Goal: Information Seeking & Learning: Learn about a topic

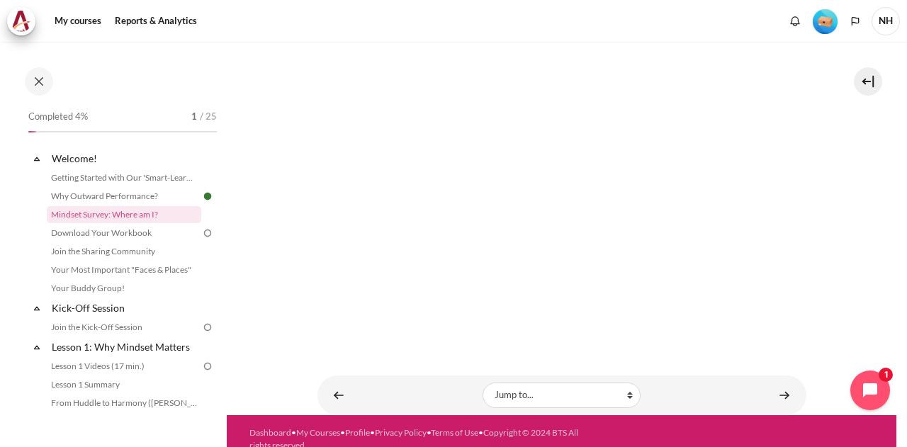
scroll to position [370, 0]
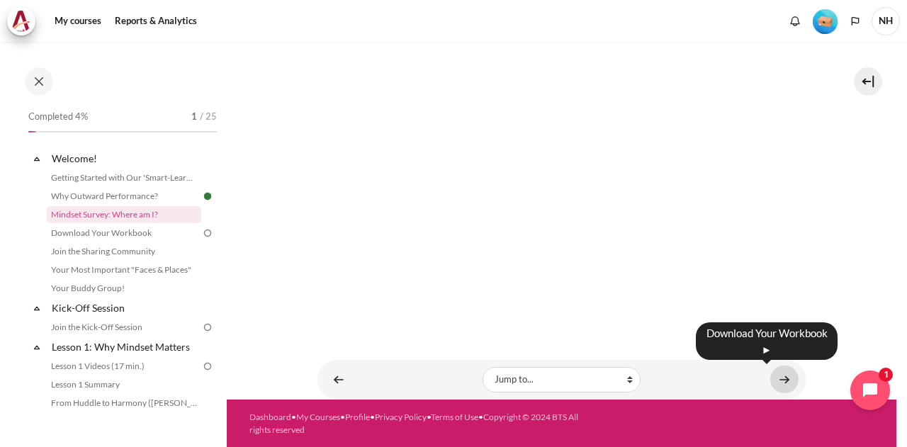
click at [783, 377] on link "Content" at bounding box center [784, 379] width 28 height 28
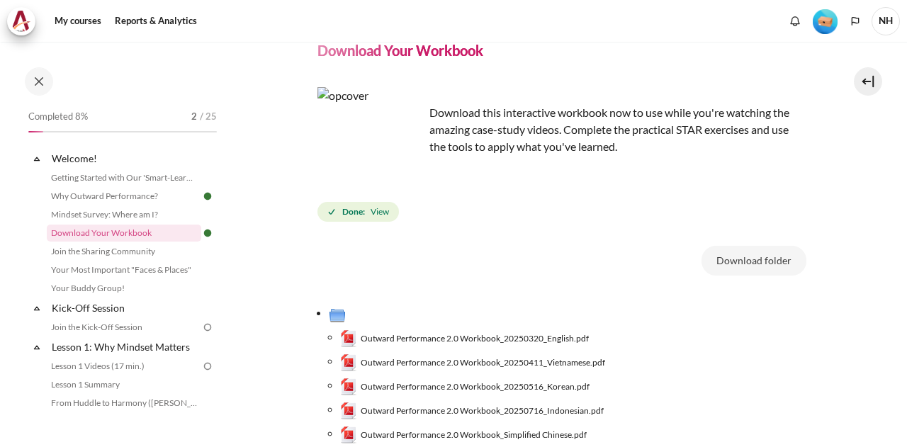
scroll to position [92, 0]
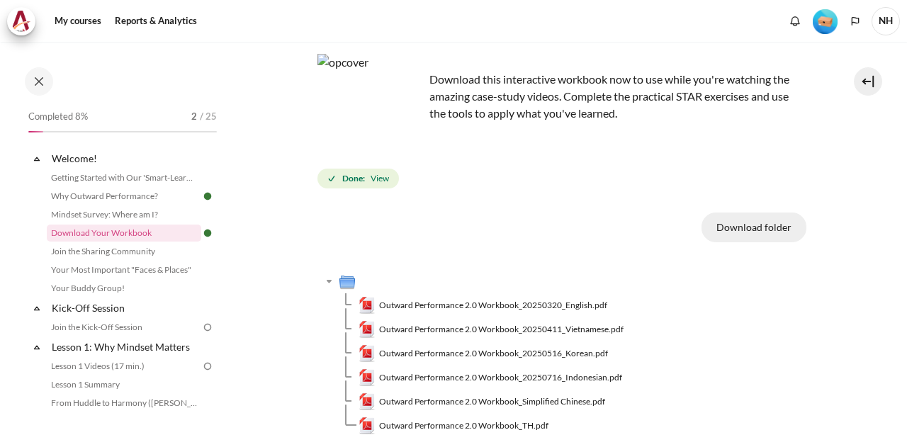
click at [766, 225] on button "Download folder" at bounding box center [753, 227] width 105 height 30
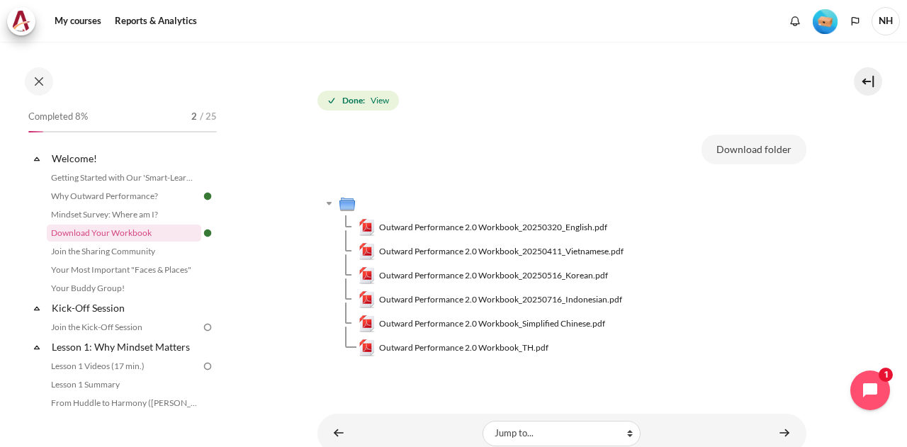
scroll to position [223, 0]
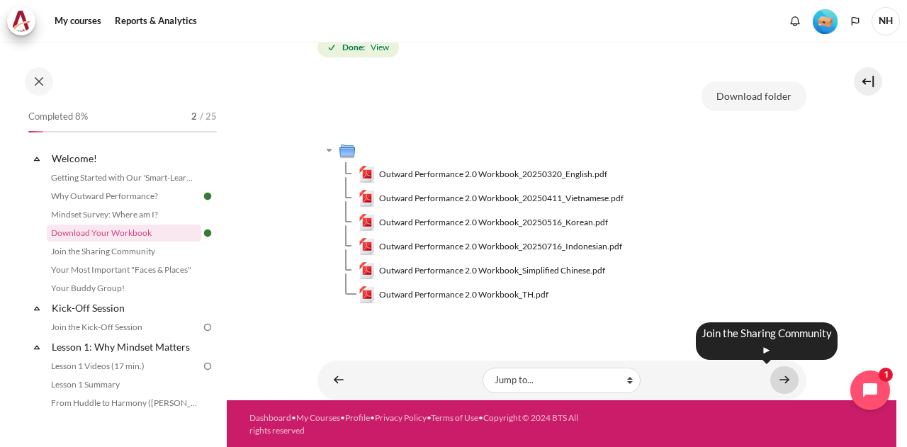
click at [772, 378] on link "Content" at bounding box center [784, 380] width 28 height 28
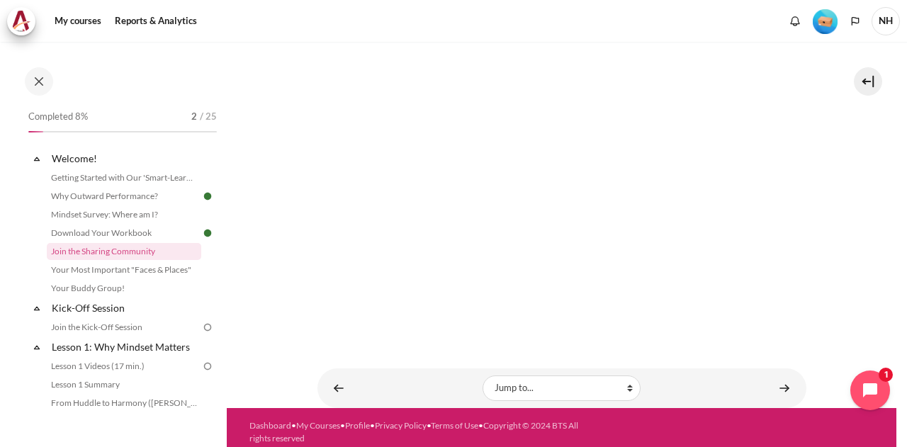
scroll to position [296, 0]
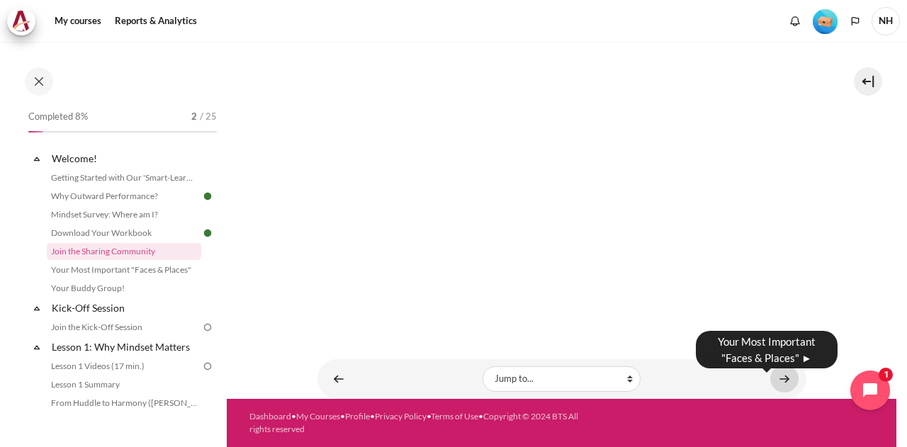
click at [770, 386] on link "Content" at bounding box center [784, 379] width 28 height 28
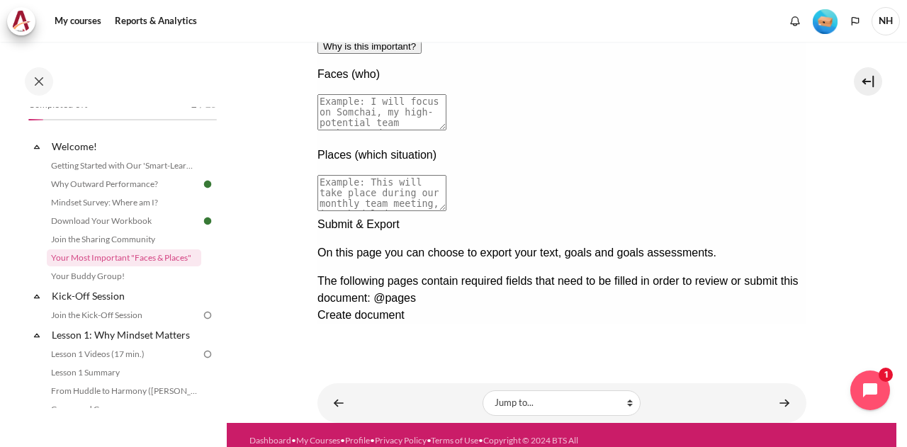
scroll to position [323, 0]
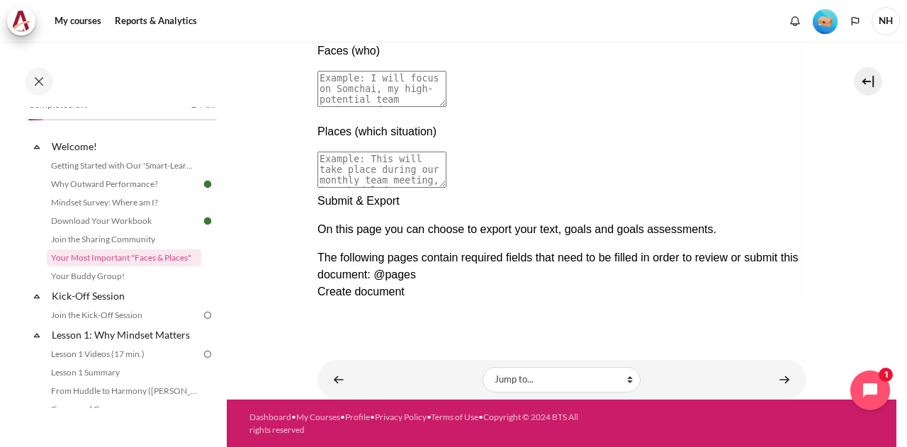
click at [776, 193] on div "Next documentation step" at bounding box center [561, 193] width 489 height 0
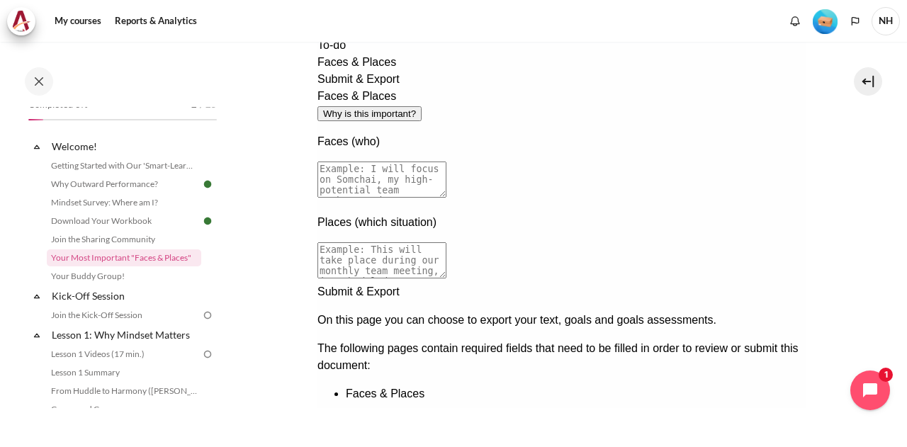
scroll to position [222, 0]
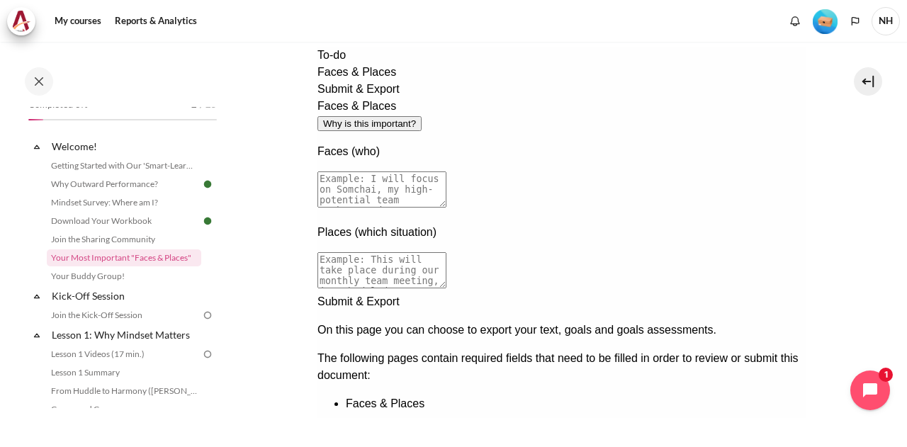
click at [740, 441] on div "Previous documentation step" at bounding box center [561, 441] width 489 height 0
click at [445, 171] on textarea at bounding box center [381, 189] width 129 height 36
click at [445, 171] on textarea "I will focus on my customer who involved directly to my work" at bounding box center [381, 189] width 129 height 36
click at [445, 252] on textarea at bounding box center [381, 270] width 129 height 36
click at [445, 171] on textarea "I will focus on my customer (masked information) who involved directly to my wo…" at bounding box center [381, 189] width 129 height 36
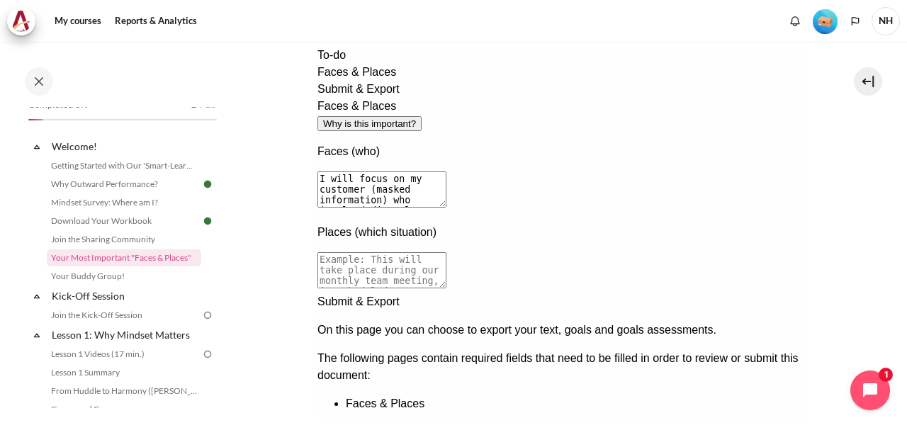
type textarea "I will focus on my customer (masked information) who involved directly to my wo…"
click at [445, 252] on textarea at bounding box center [381, 270] width 129 height 36
type textarea "This will take weekly directly meeting (face to face) with the customer in her …"
click at [769, 293] on div "Next documentation step" at bounding box center [561, 293] width 489 height 0
click at [404, 386] on span "Create document" at bounding box center [360, 392] width 87 height 12
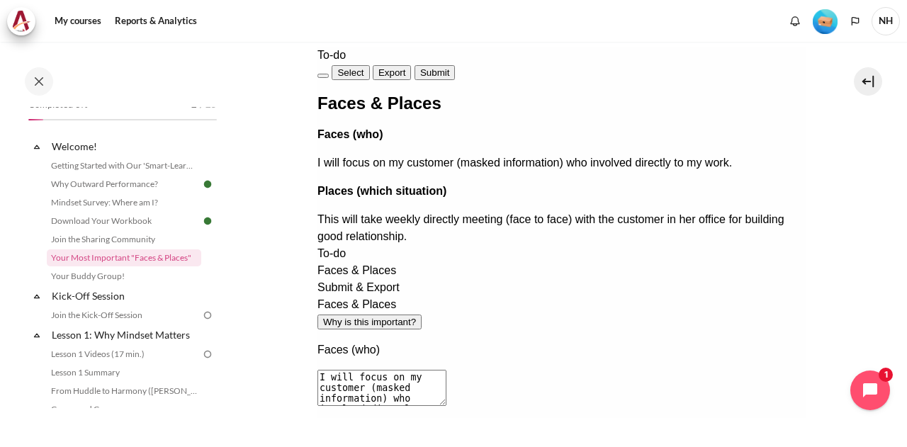
scroll to position [323, 0]
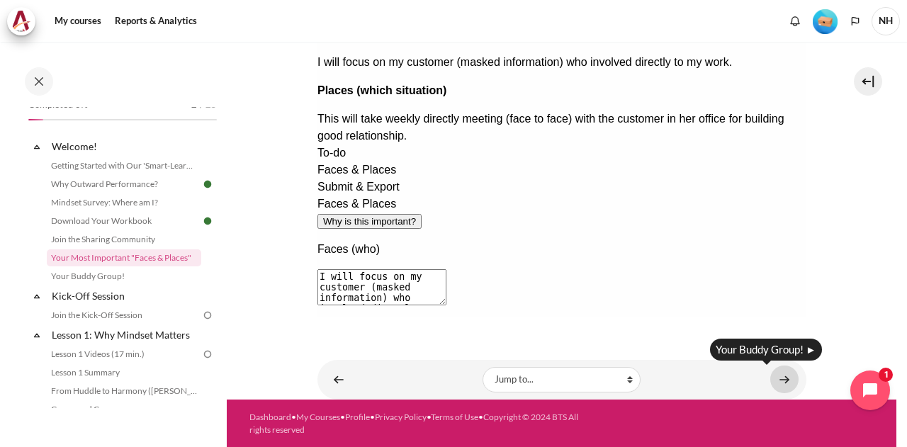
click at [776, 377] on link "Content" at bounding box center [784, 379] width 28 height 28
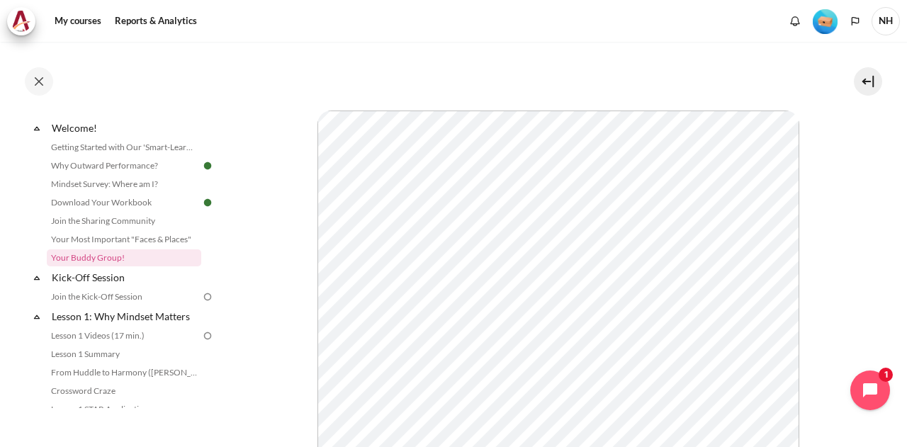
scroll to position [142, 0]
click at [875, 393] on icon "Open chat widget" at bounding box center [878, 391] width 22 height 22
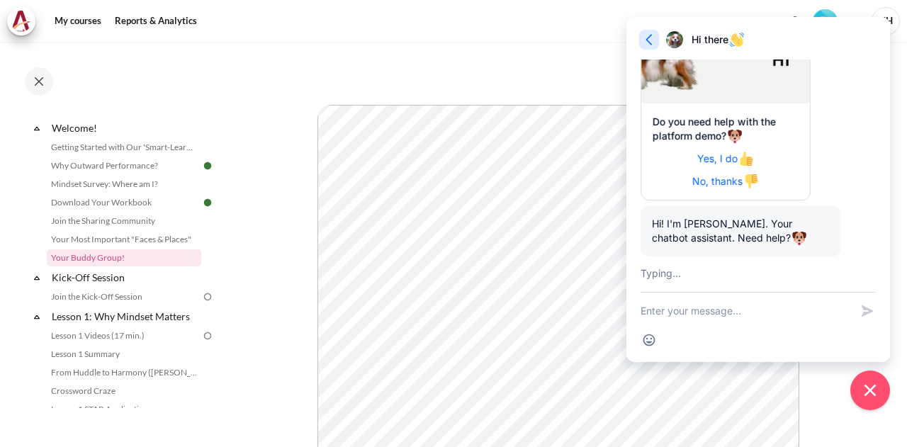
scroll to position [203, 0]
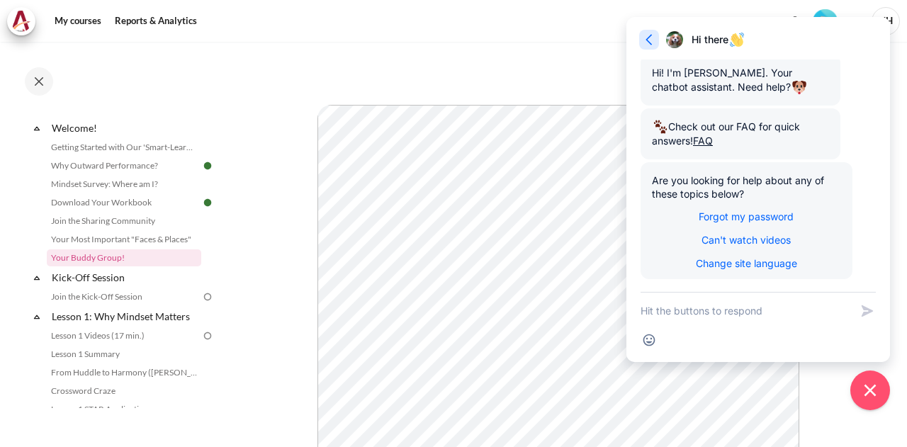
click at [647, 45] on icon "button" at bounding box center [649, 40] width 14 height 14
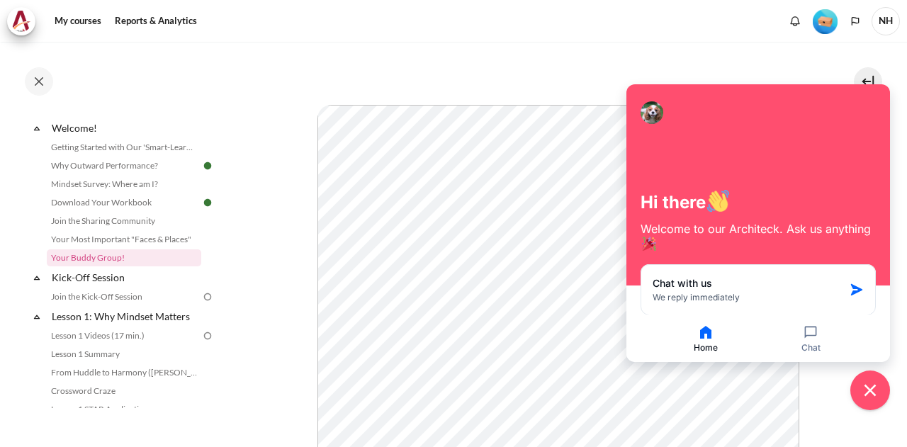
click at [822, 392] on section "My courses OPO VN B3 Welcome! Your Buddy Group! Your Buddy Group! Simply" at bounding box center [561, 256] width 669 height 712
click at [862, 385] on icon "Close chat widget" at bounding box center [870, 391] width 22 height 22
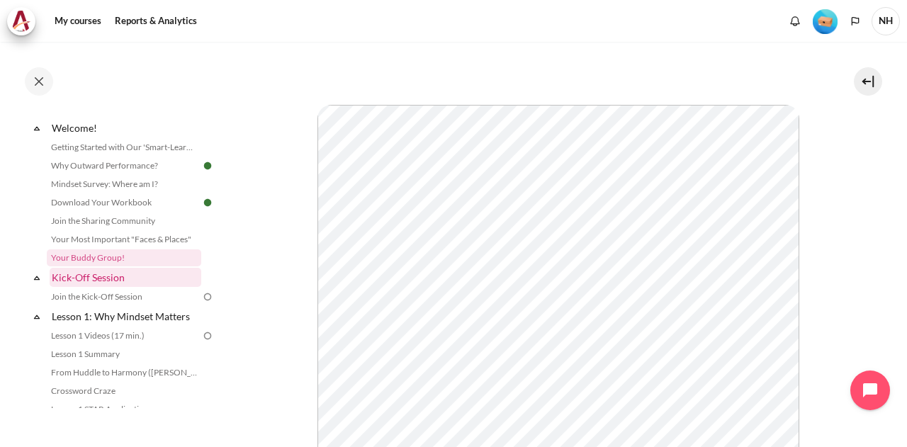
click at [98, 279] on link "Kick-Off Session" at bounding box center [126, 277] width 152 height 19
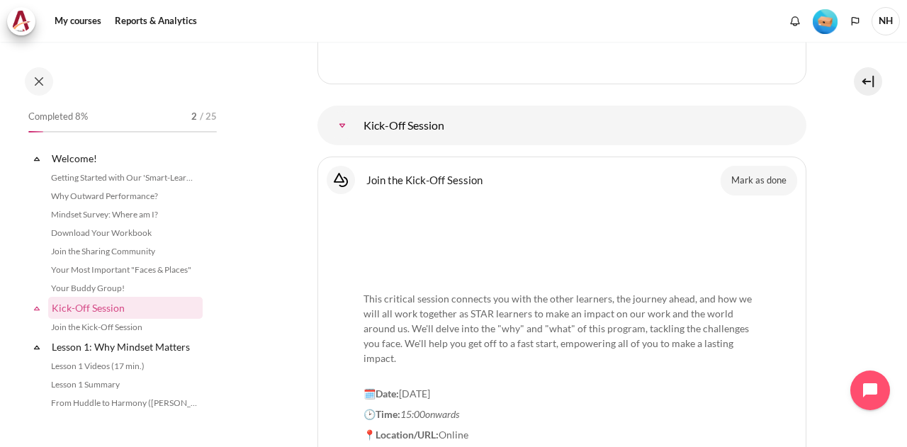
scroll to position [134, 0]
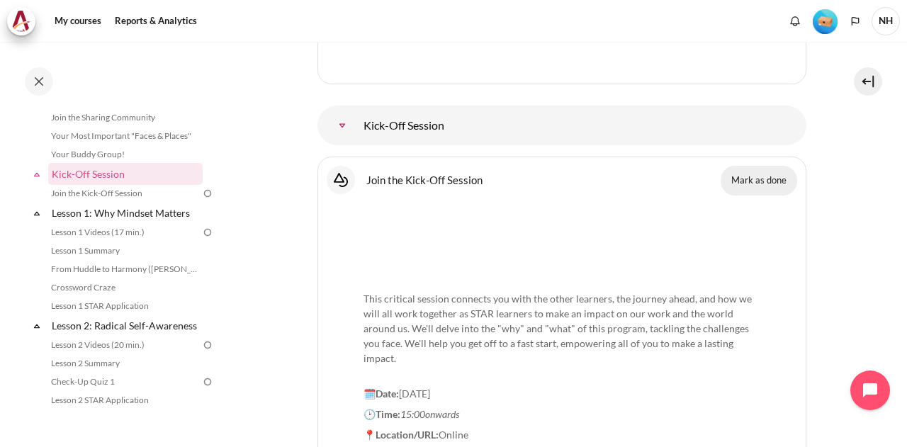
click at [758, 166] on button "Mark as done" at bounding box center [758, 181] width 76 height 30
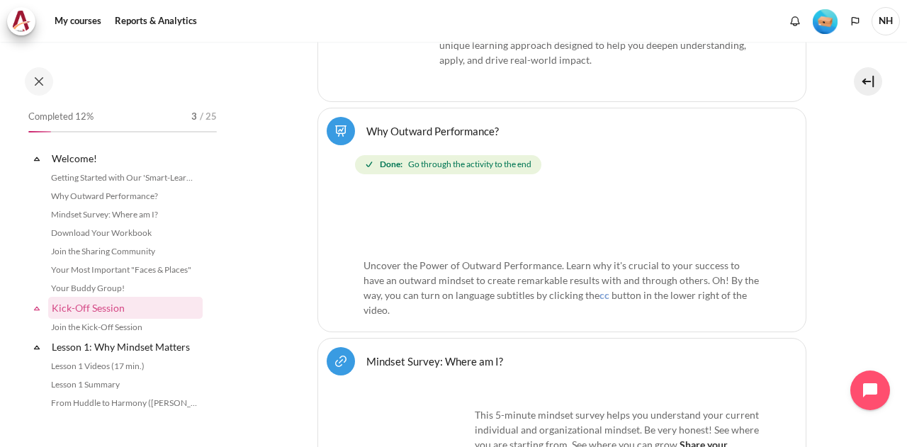
scroll to position [134, 0]
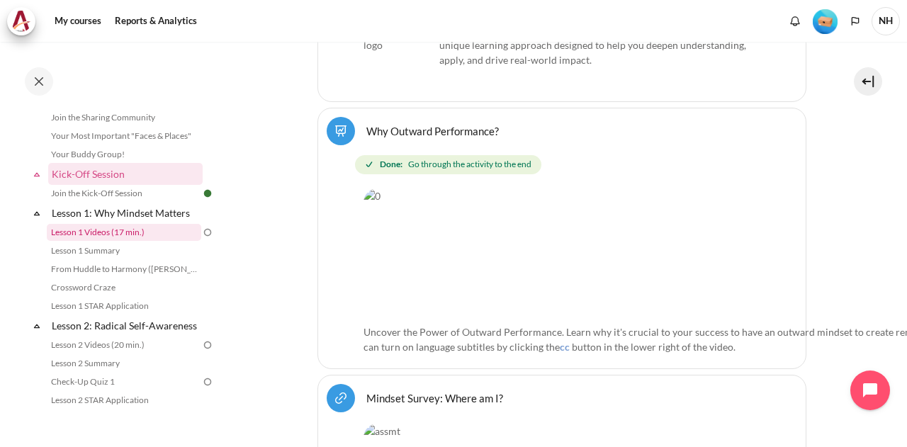
click at [142, 234] on link "Lesson 1 Videos (17 min.)" at bounding box center [124, 232] width 154 height 17
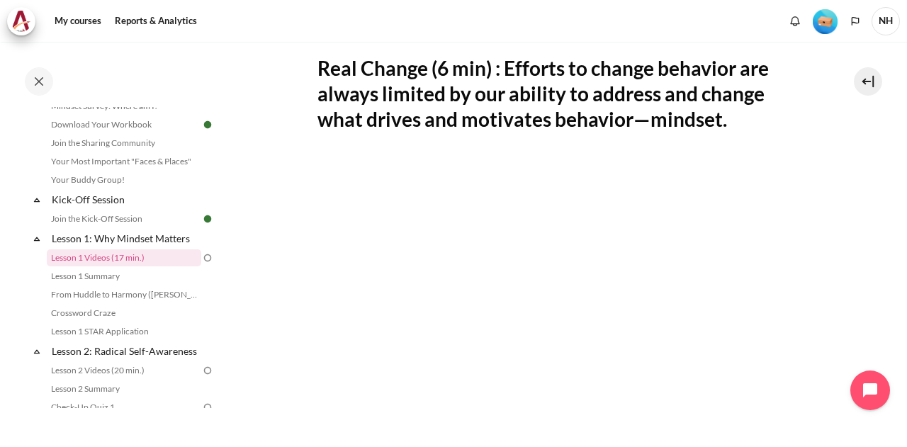
scroll to position [283, 0]
